Goal: Transaction & Acquisition: Purchase product/service

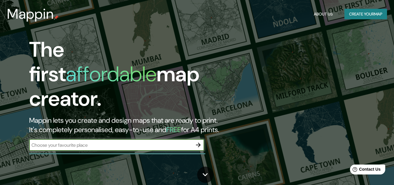
type input "p"
type input "[GEOGRAPHIC_DATA]"
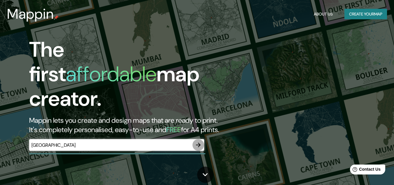
click at [199, 144] on button "button" at bounding box center [199, 145] width 12 height 12
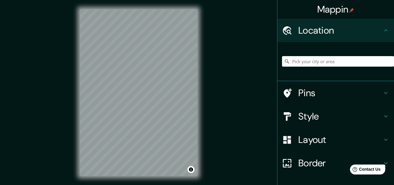
click at [199, 144] on div "© Mapbox © OpenStreetMap Improve this map" at bounding box center [139, 92] width 136 height 185
click at [209, 127] on div "Mappin Location Pins Style Layout Border Choose a border. Hint : you can make l…" at bounding box center [197, 97] width 394 height 194
click at [235, 129] on div "Mappin Location Pins Style Layout Border Choose a border. Hint : you can make l…" at bounding box center [197, 97] width 394 height 194
